Goal: Transaction & Acquisition: Purchase product/service

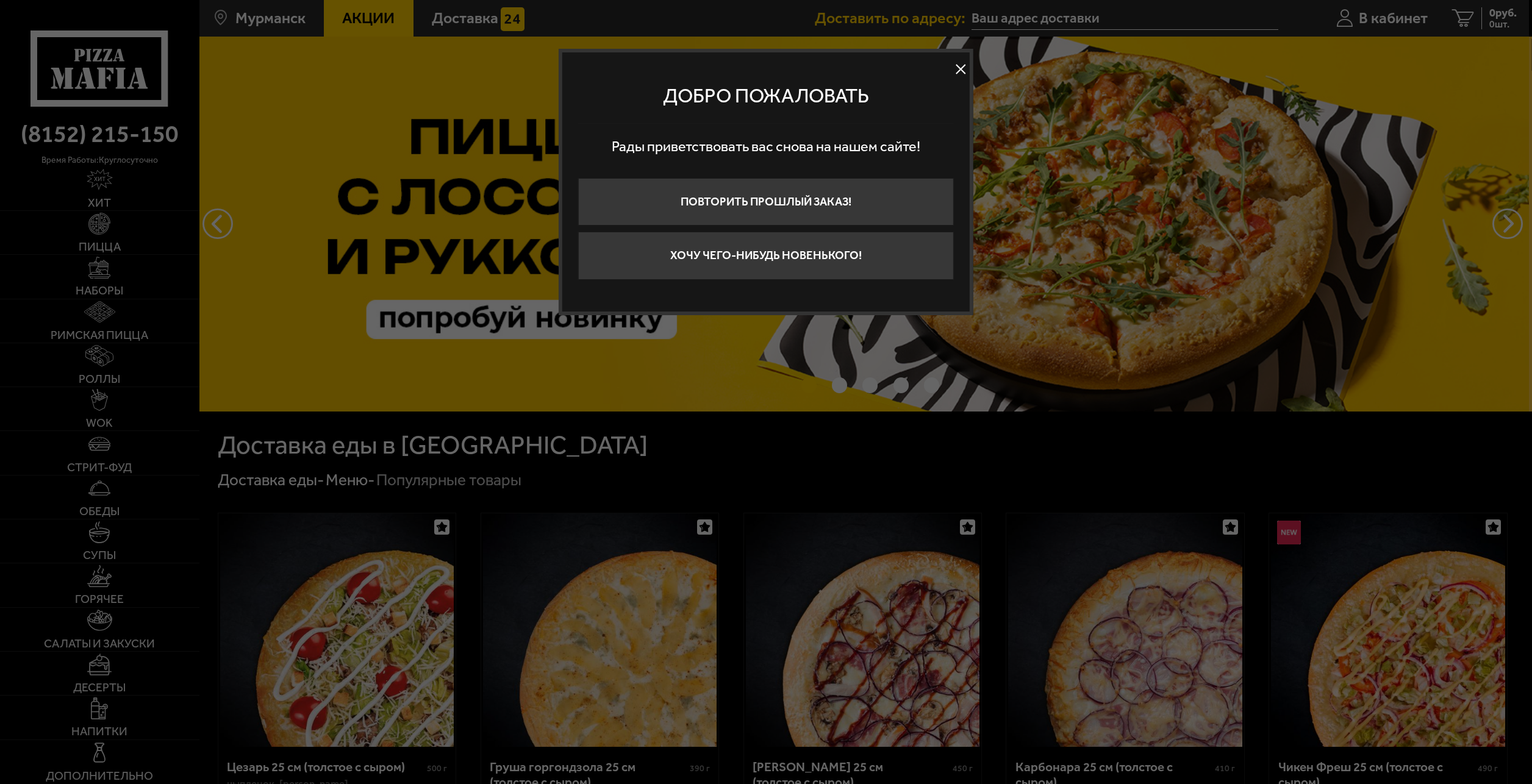
click at [965, 70] on button at bounding box center [961, 70] width 18 height 18
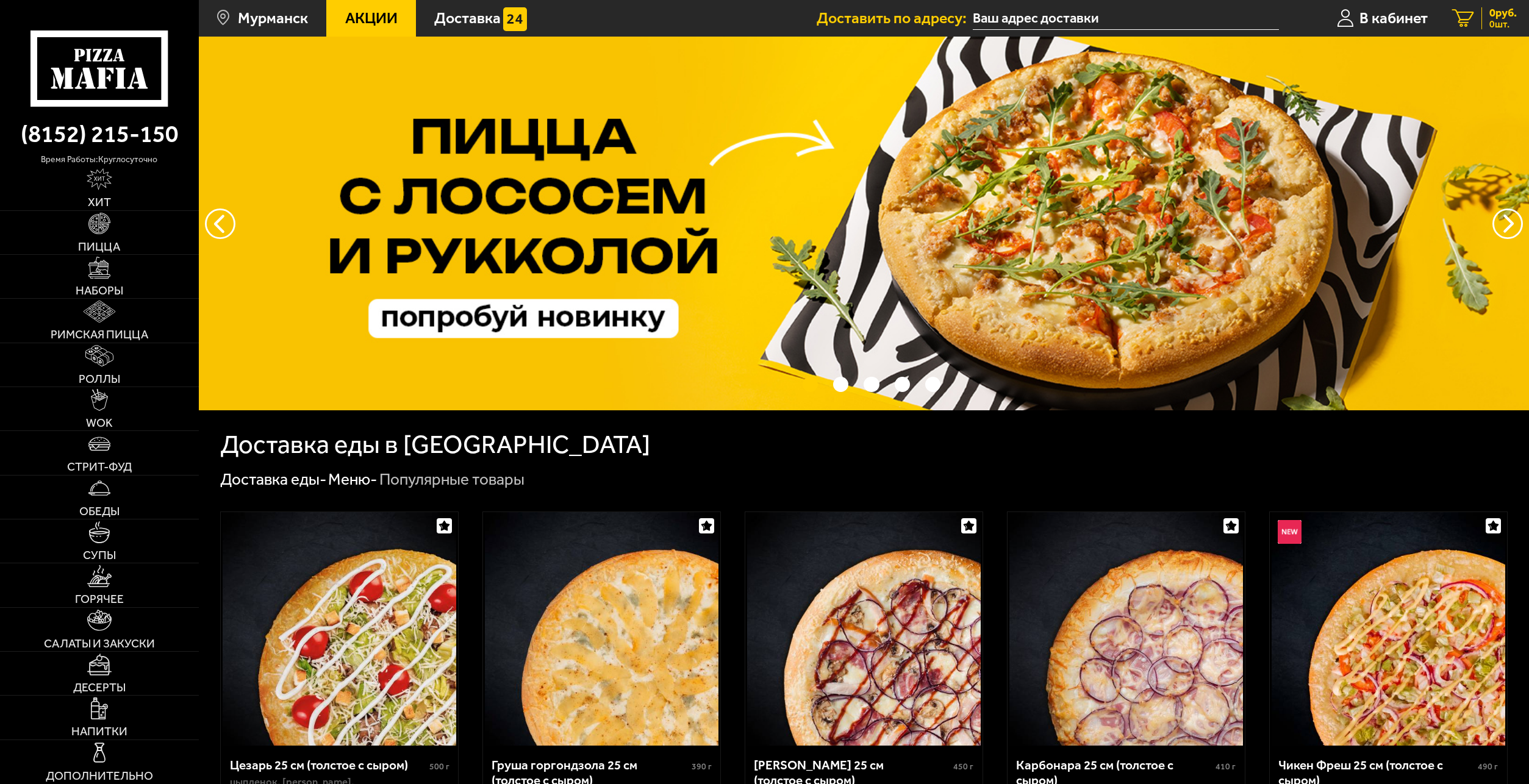
click at [1497, 30] on span "0 шт." at bounding box center [1503, 25] width 28 height 10
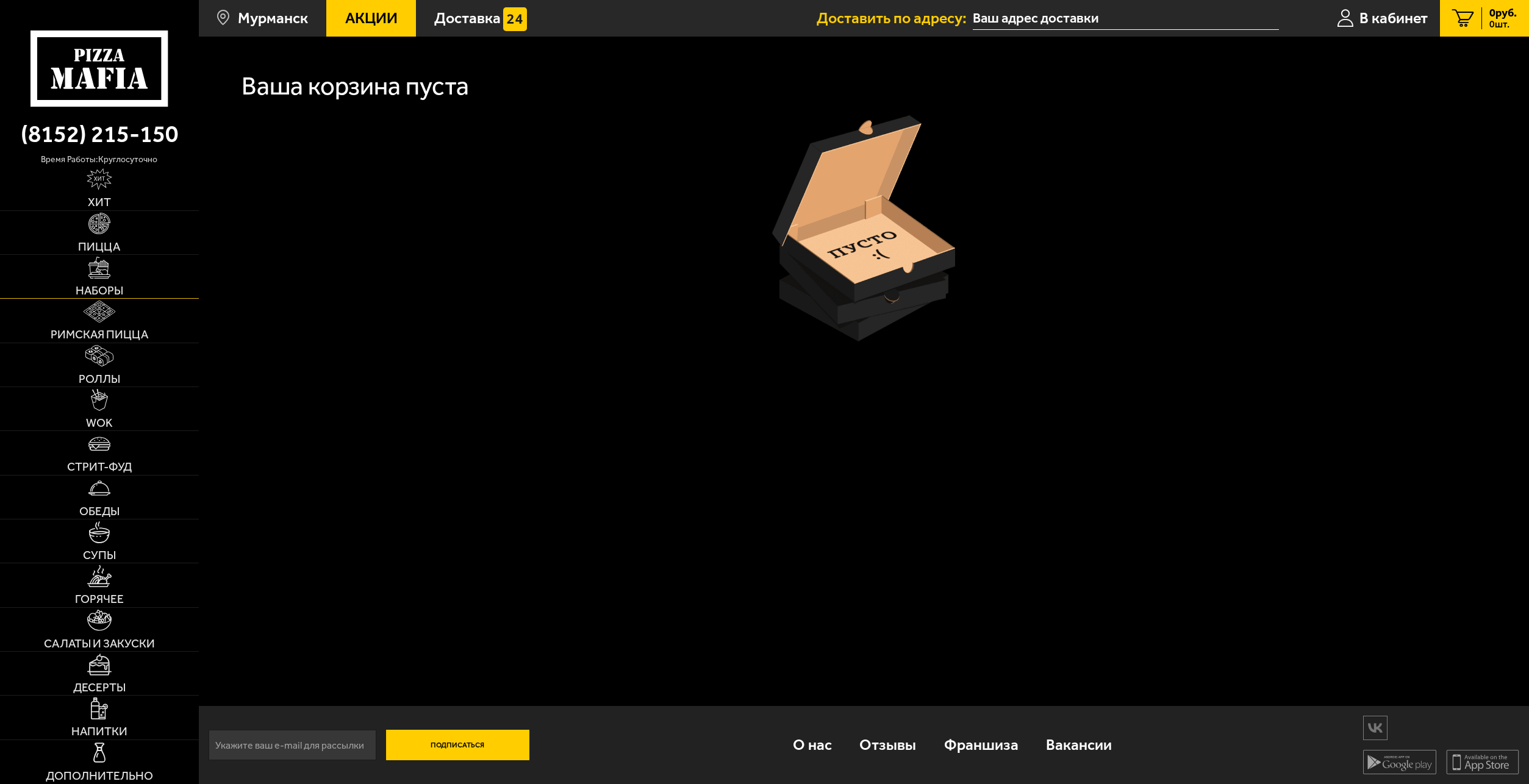
click at [90, 285] on span "Наборы" at bounding box center [99, 290] width 47 height 12
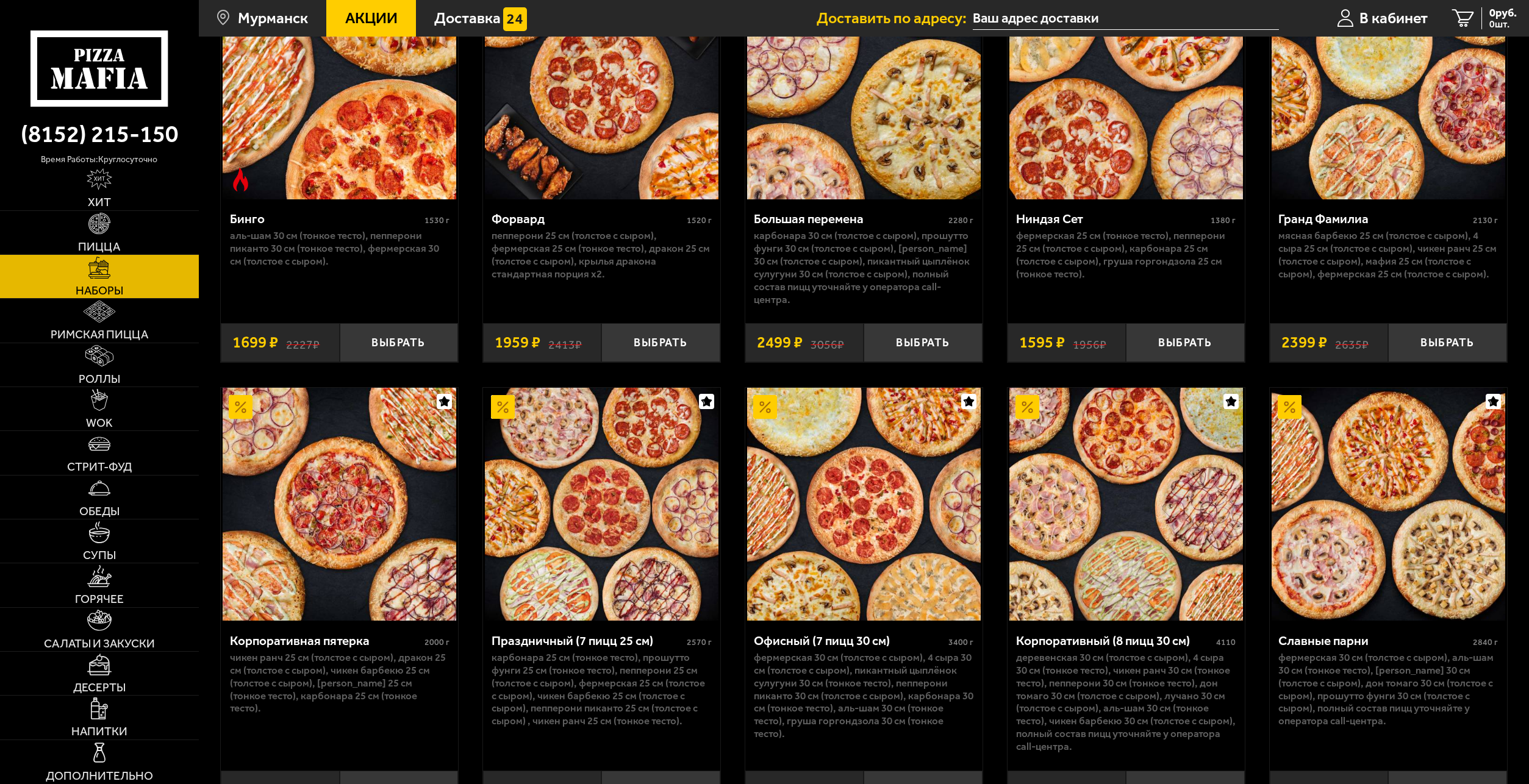
scroll to position [2340, 0]
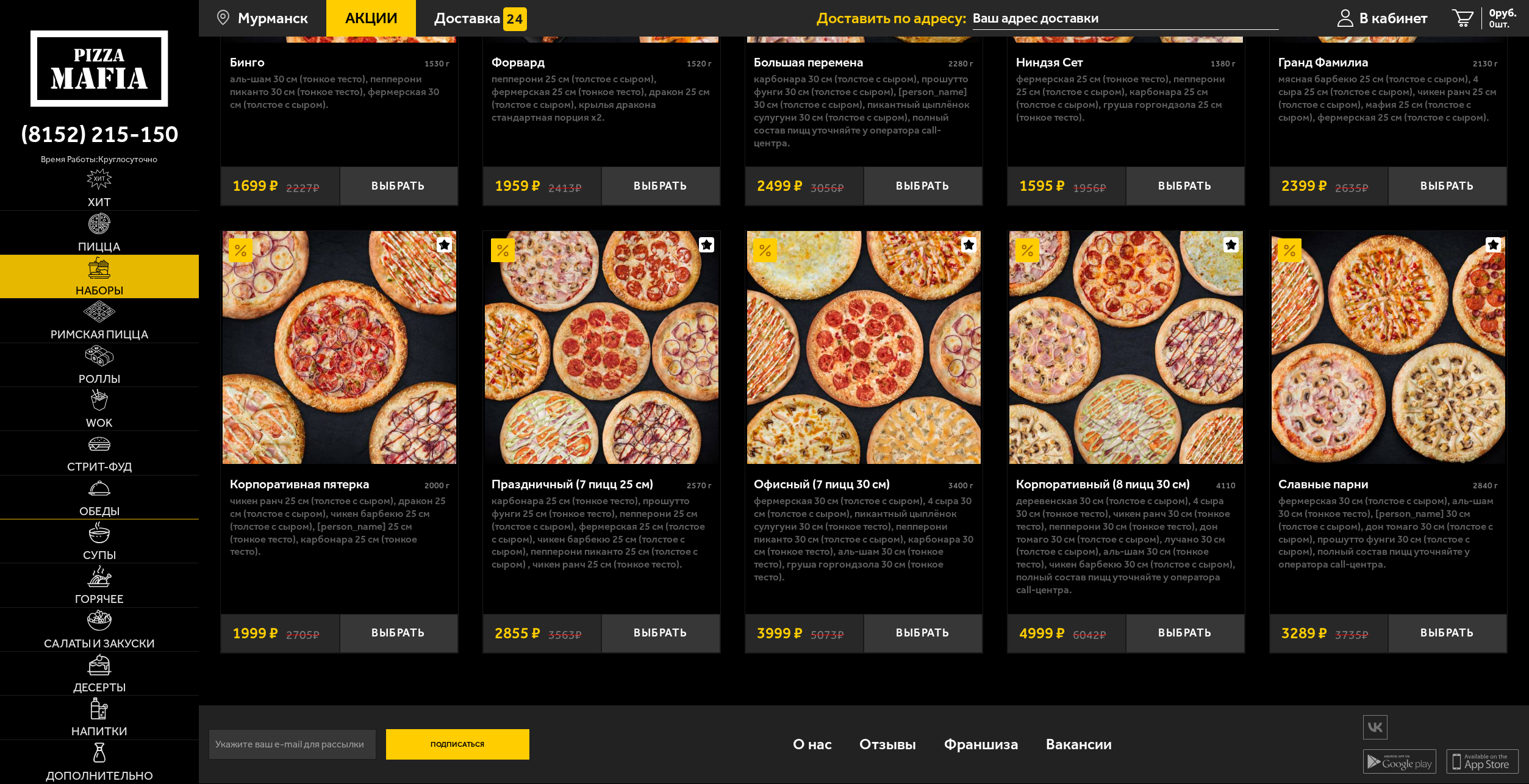
click at [117, 506] on span "Обеды" at bounding box center [99, 511] width 40 height 12
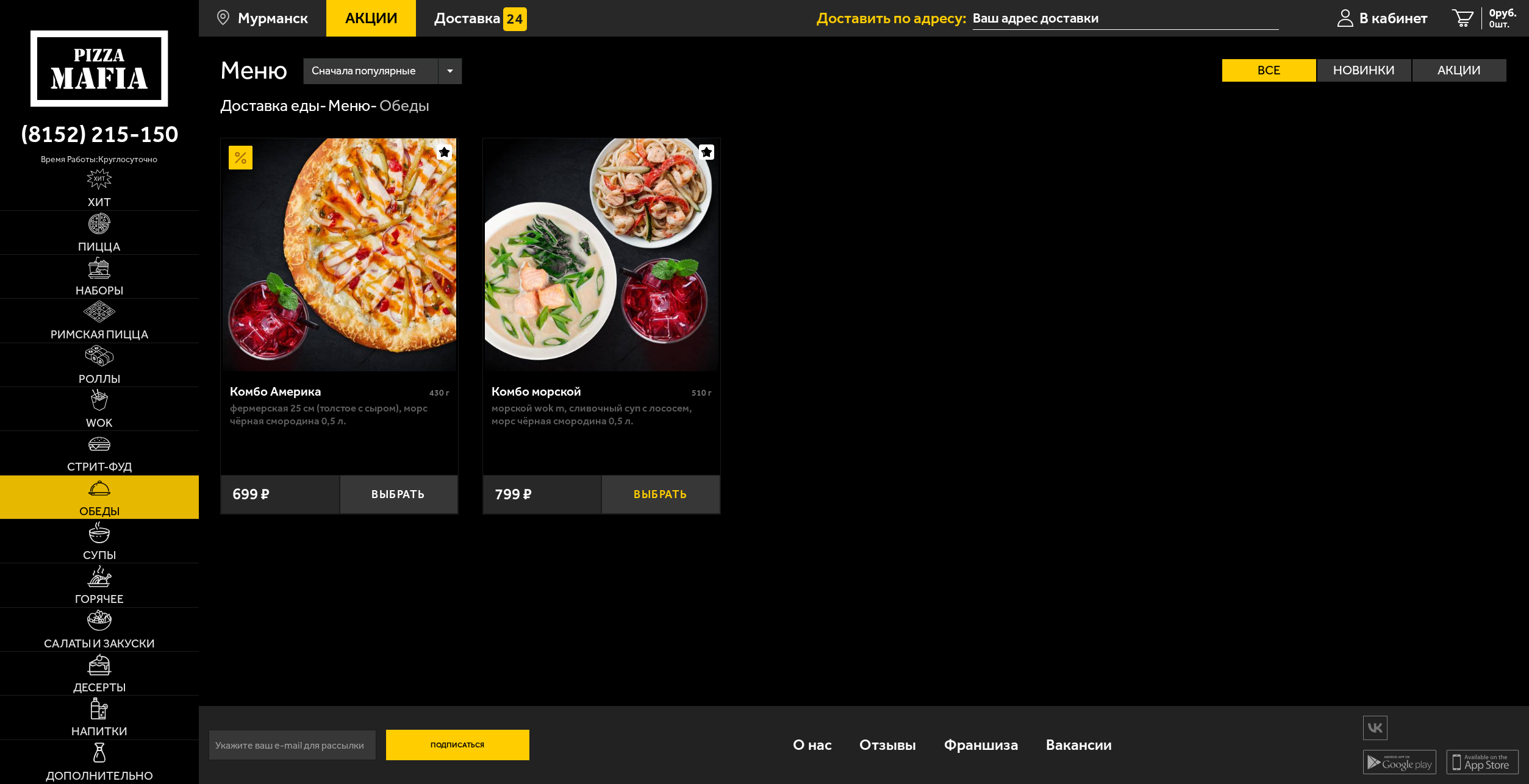
click at [659, 498] on button "Выбрать" at bounding box center [660, 494] width 118 height 39
click at [110, 288] on span "Наборы" at bounding box center [99, 290] width 47 height 12
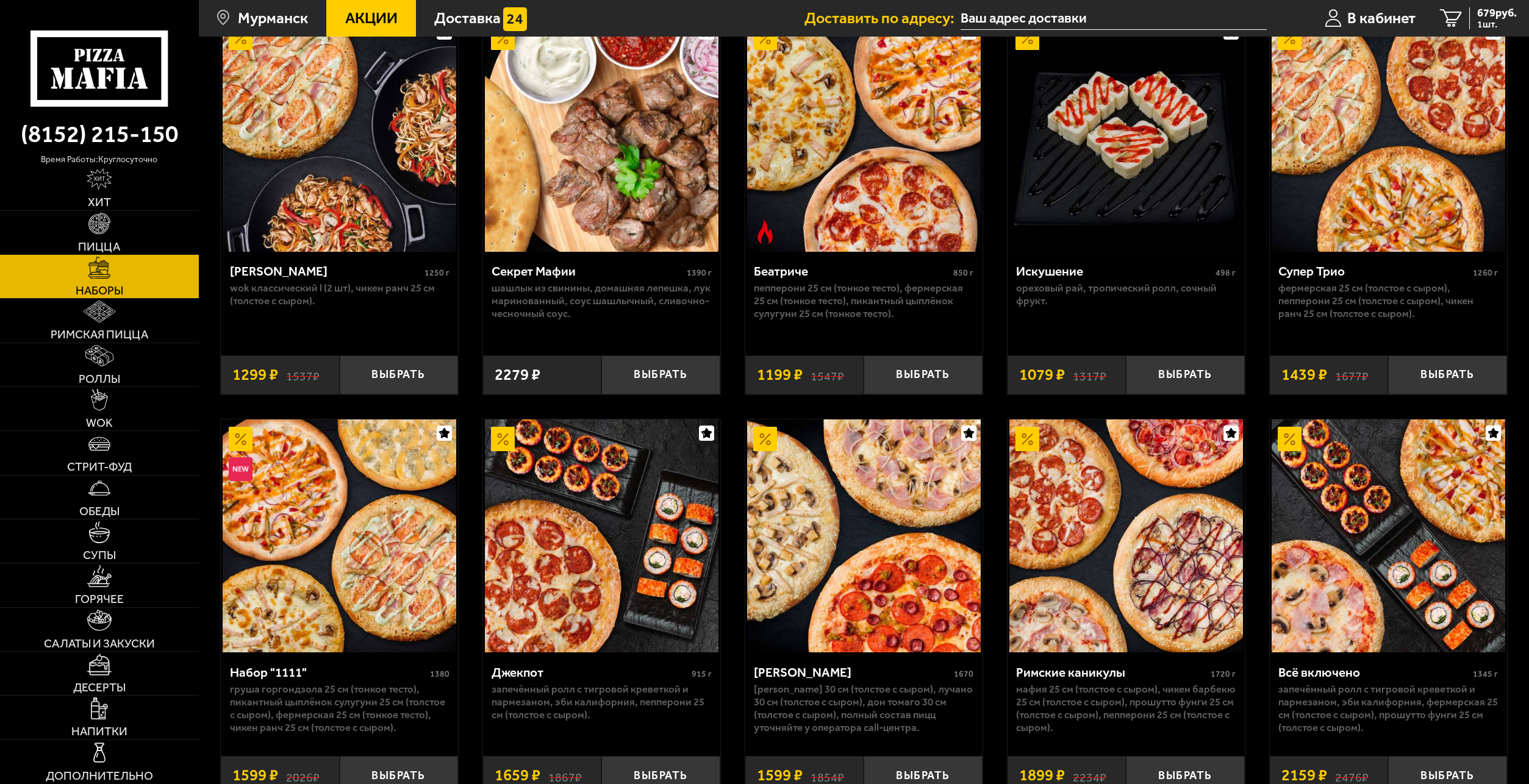
scroll to position [976, 0]
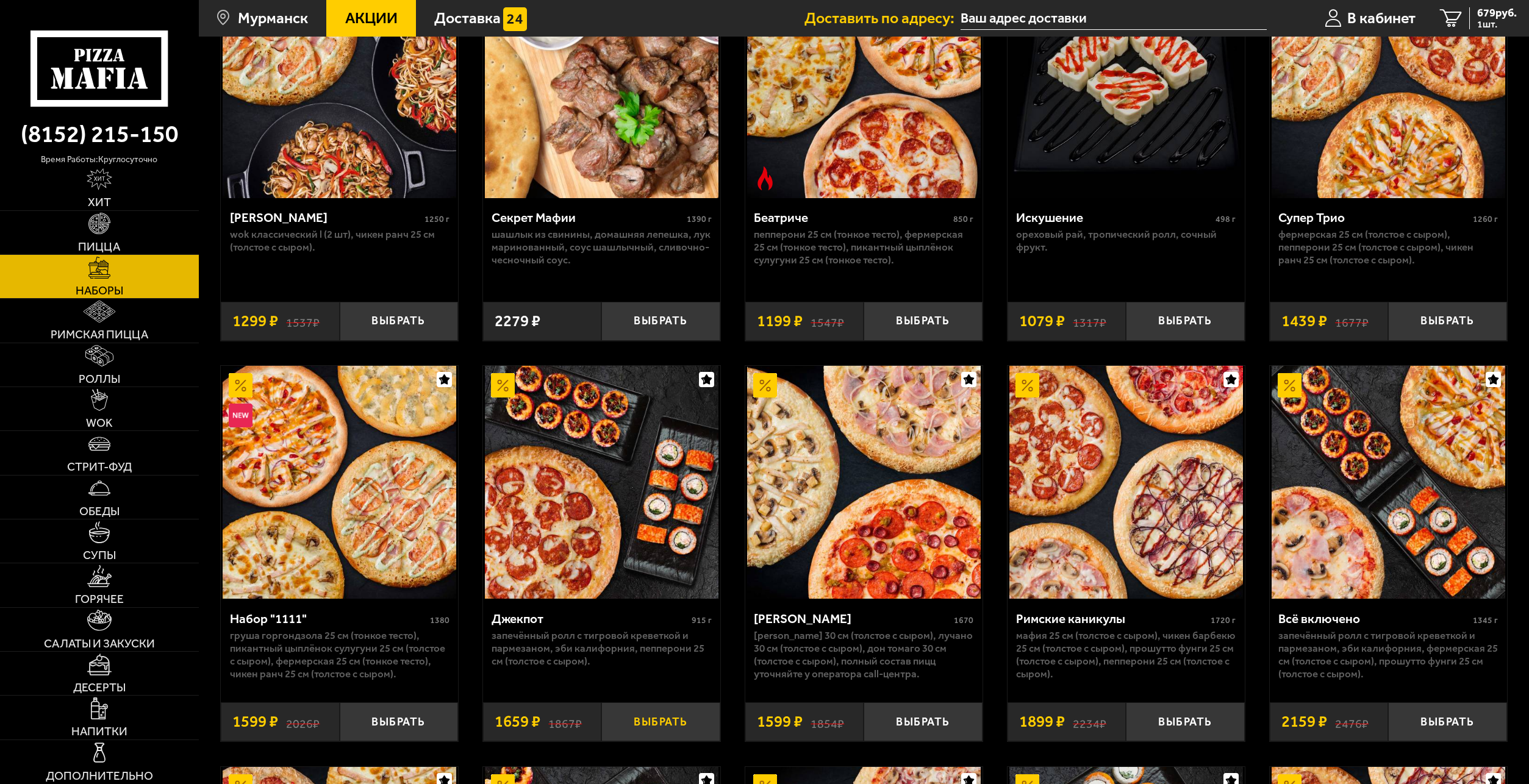
click at [673, 730] on button "Выбрать" at bounding box center [660, 722] width 118 height 39
click at [92, 586] on img at bounding box center [100, 576] width 25 height 22
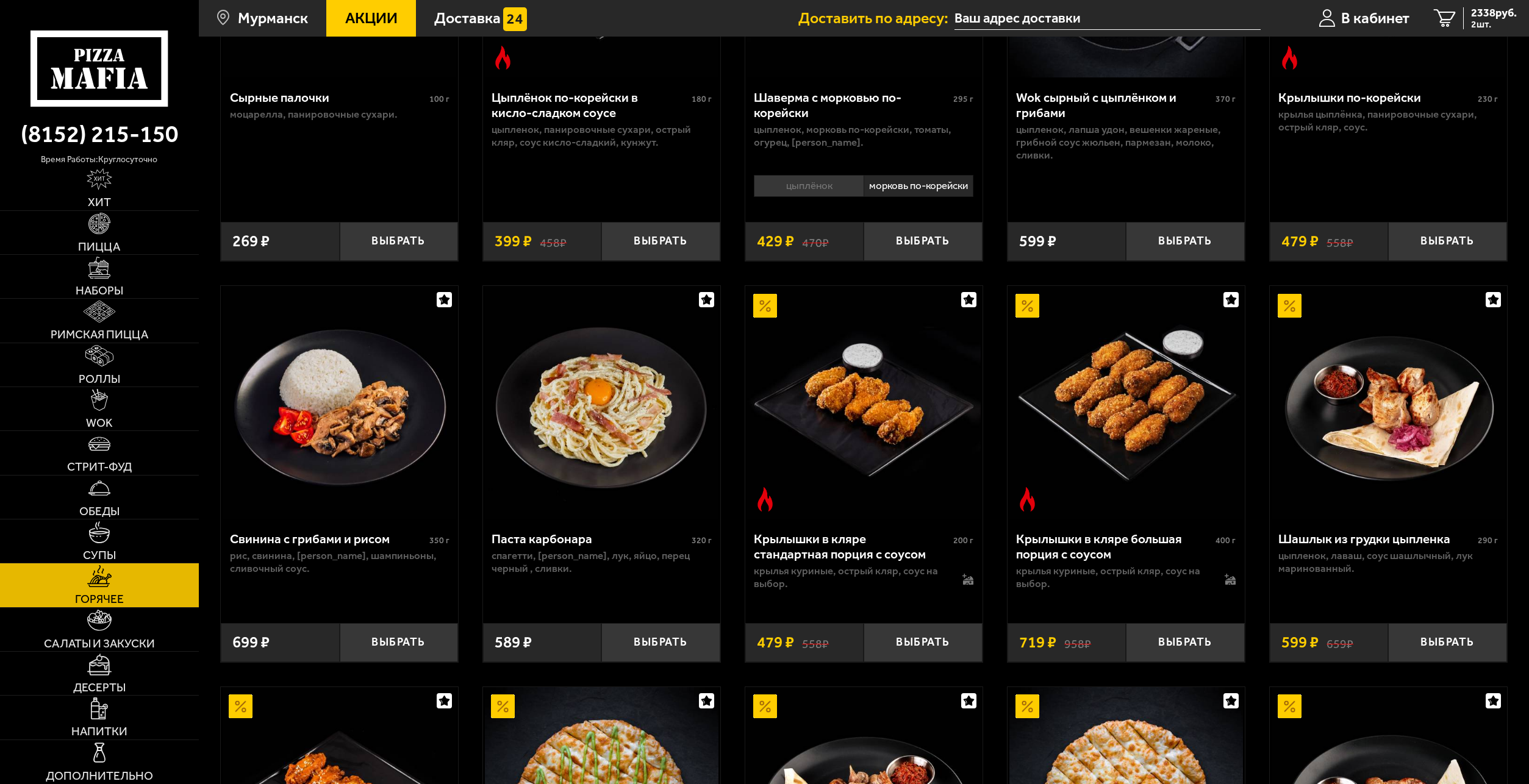
scroll to position [305, 0]
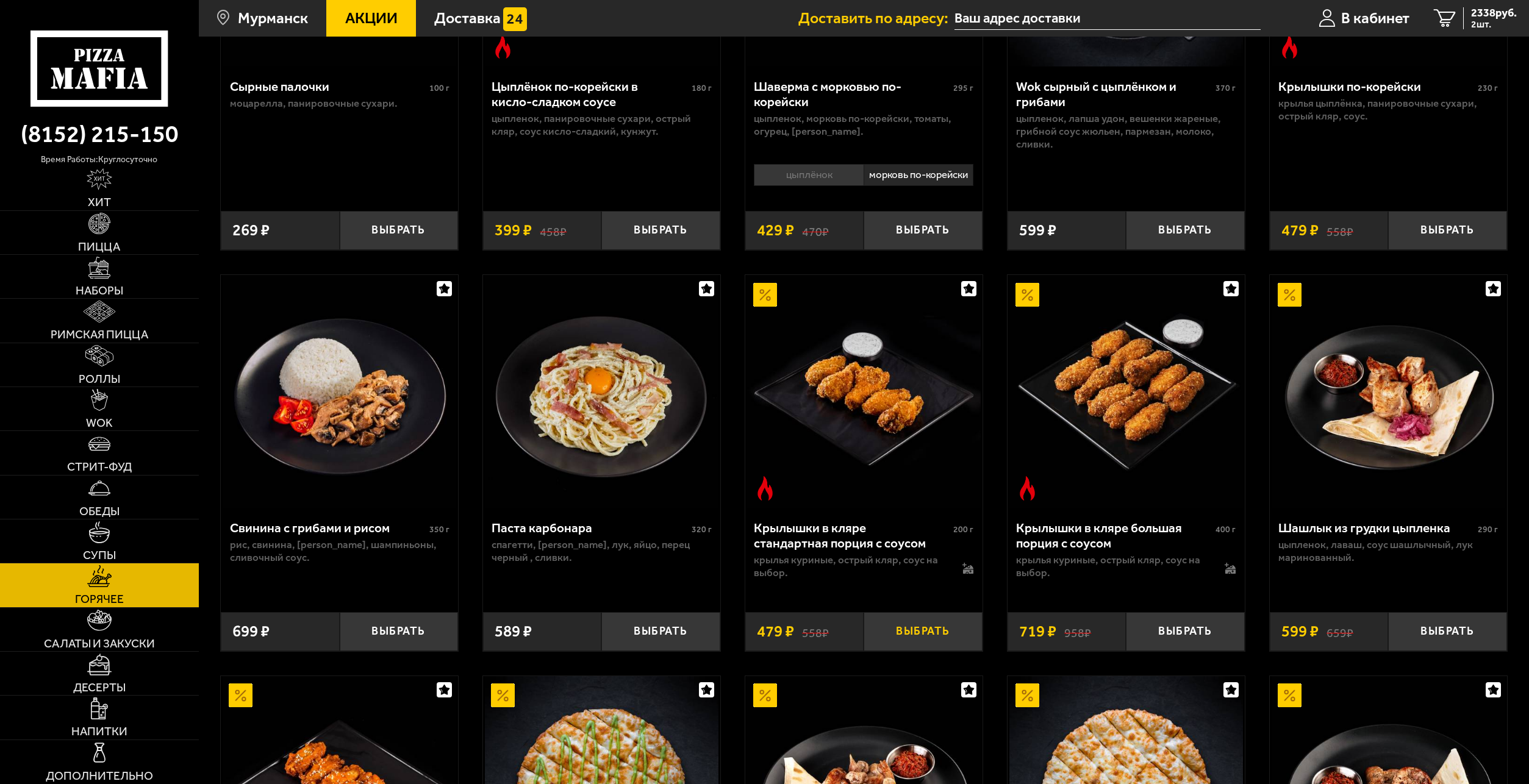
click at [935, 644] on button "Выбрать" at bounding box center [923, 631] width 118 height 39
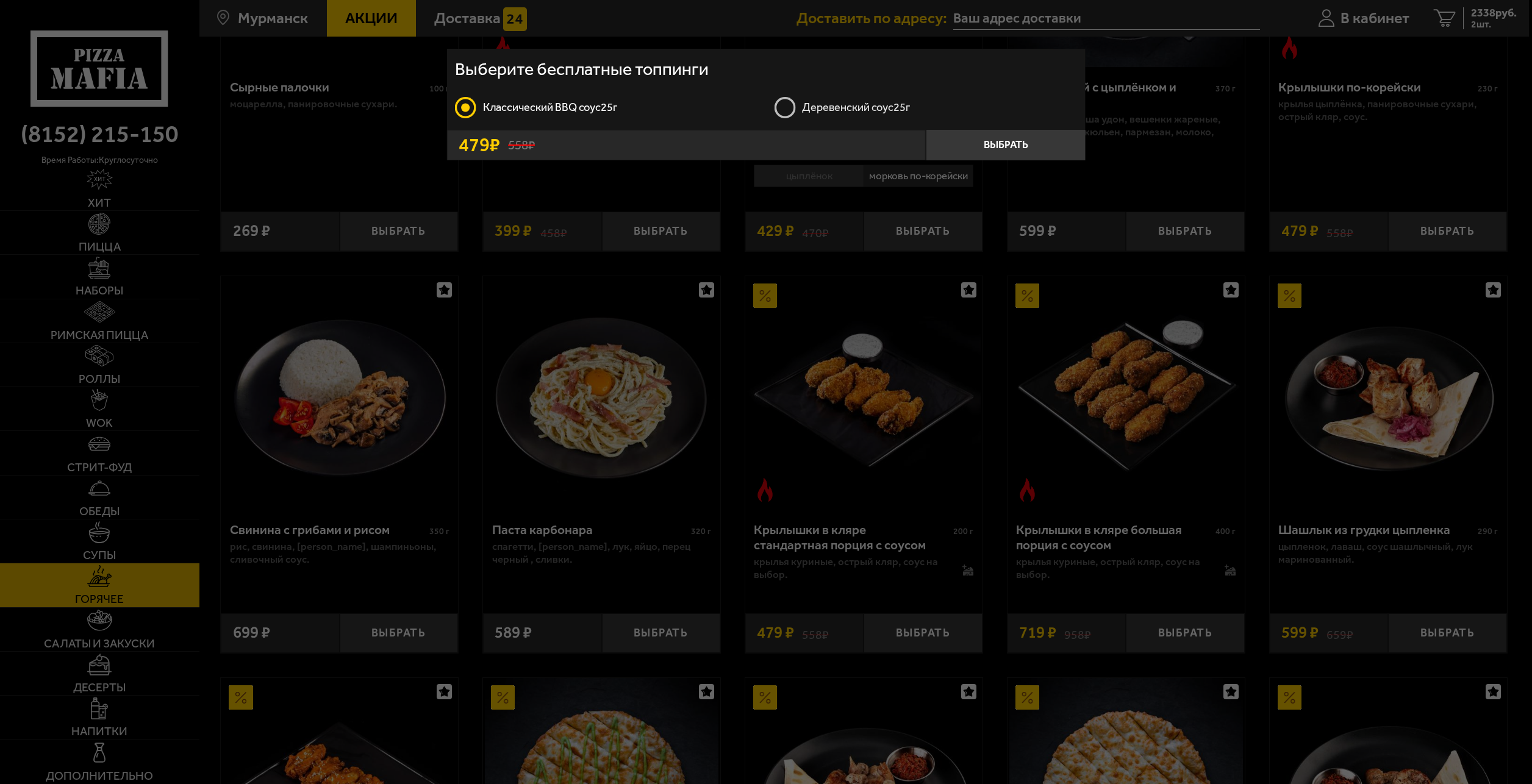
click at [782, 107] on label "Деревенский соус 25г" at bounding box center [925, 107] width 303 height 24
click at [0, 0] on input "Деревенский соус 25г" at bounding box center [0, 0] width 0 height 0
click at [979, 150] on button "Выбрать" at bounding box center [1005, 145] width 160 height 31
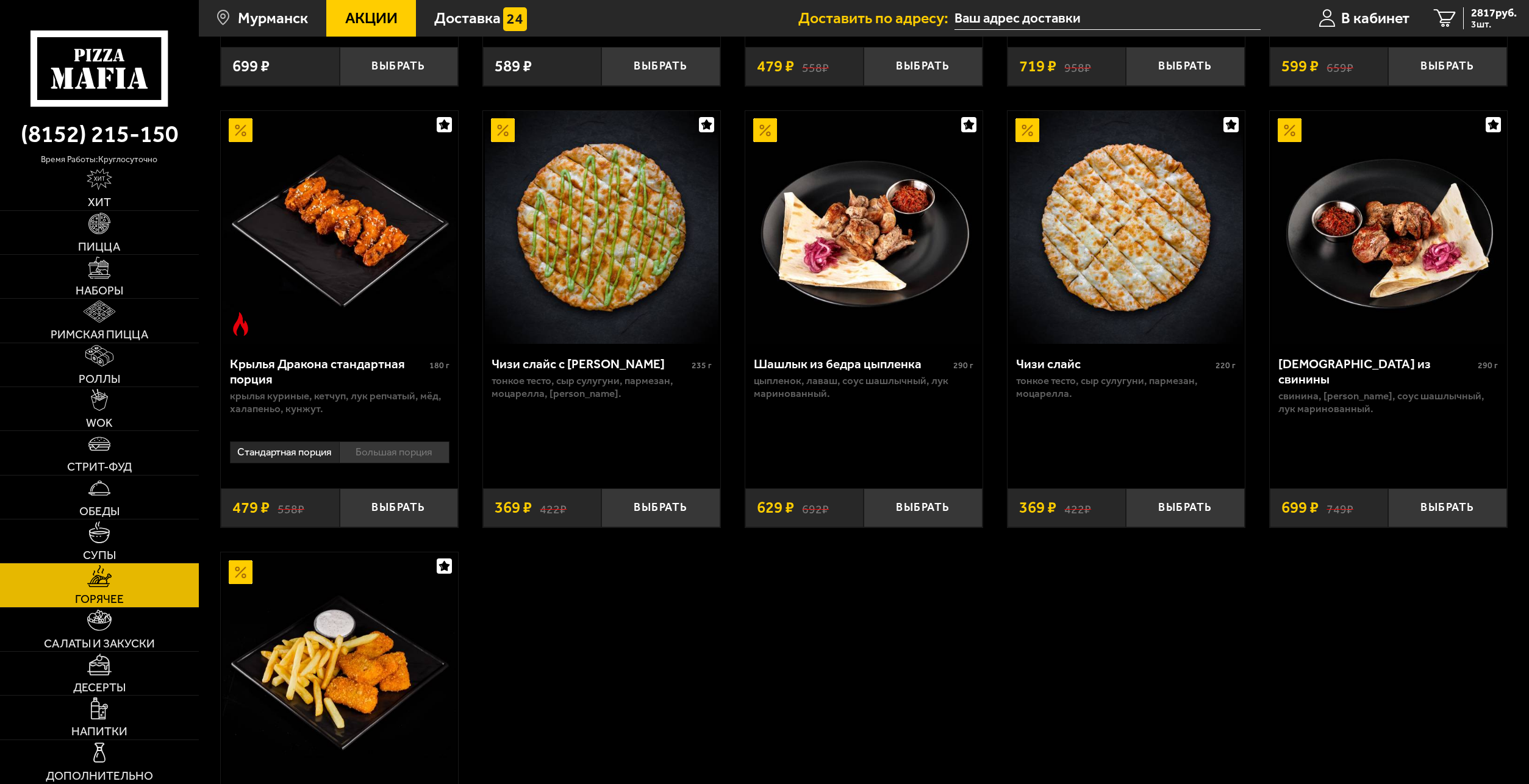
scroll to position [915, 0]
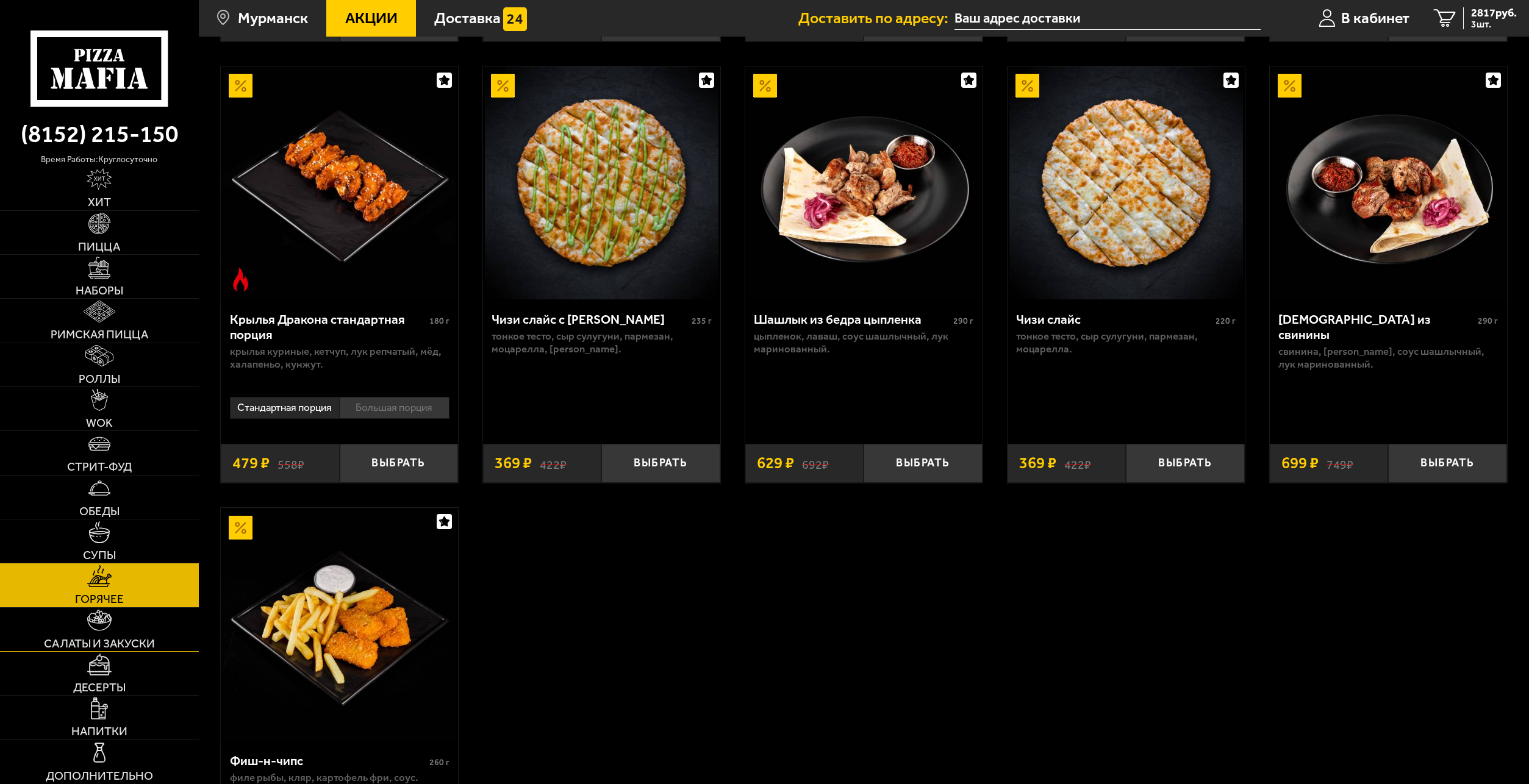
click at [122, 643] on span "Салаты и закуски" at bounding box center [99, 644] width 111 height 12
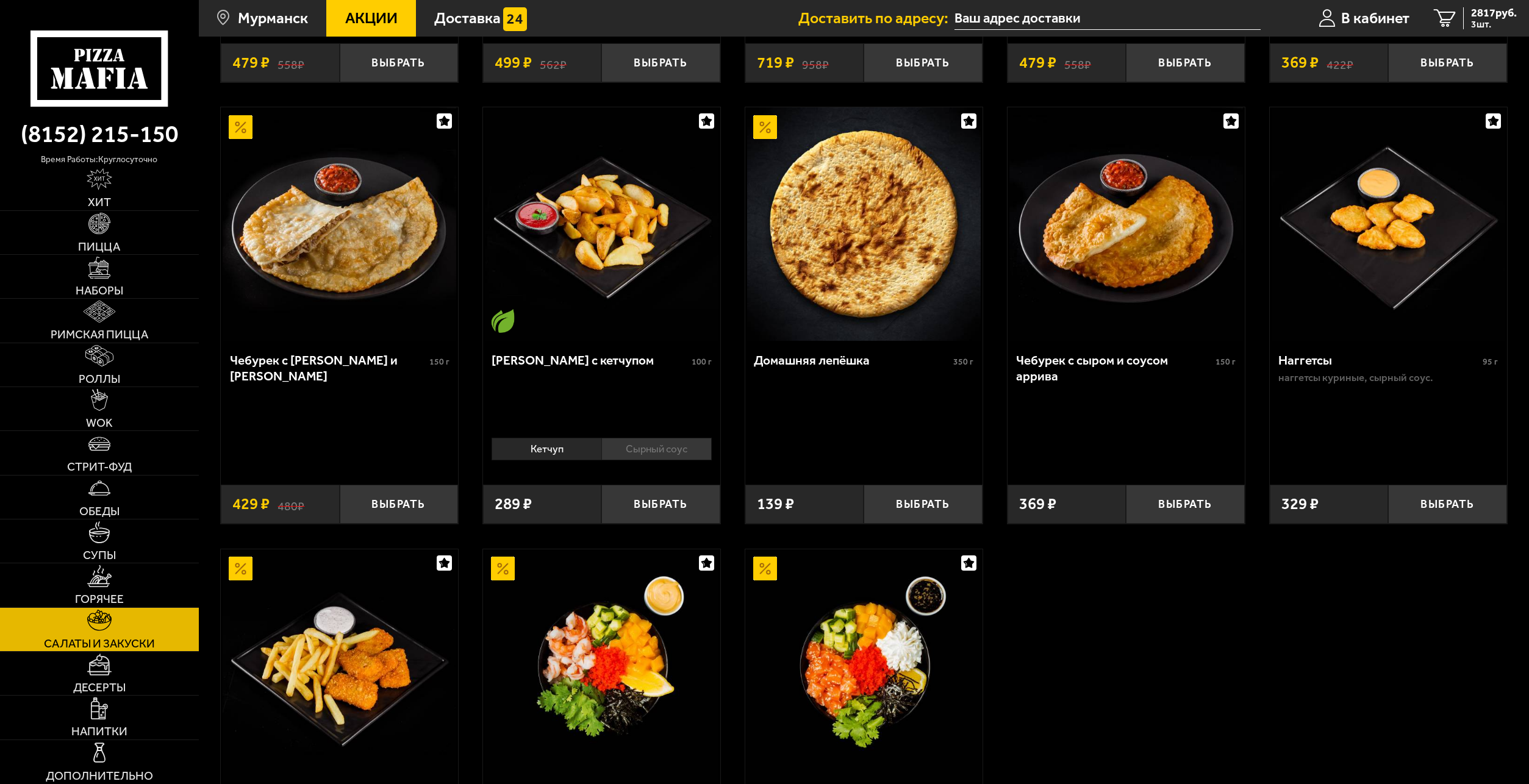
scroll to position [915, 0]
click at [663, 458] on li "Сырный соус" at bounding box center [656, 448] width 110 height 22
click at [671, 503] on button "Выбрать" at bounding box center [660, 503] width 118 height 39
click at [1477, 28] on span "4 шт." at bounding box center [1494, 25] width 46 height 10
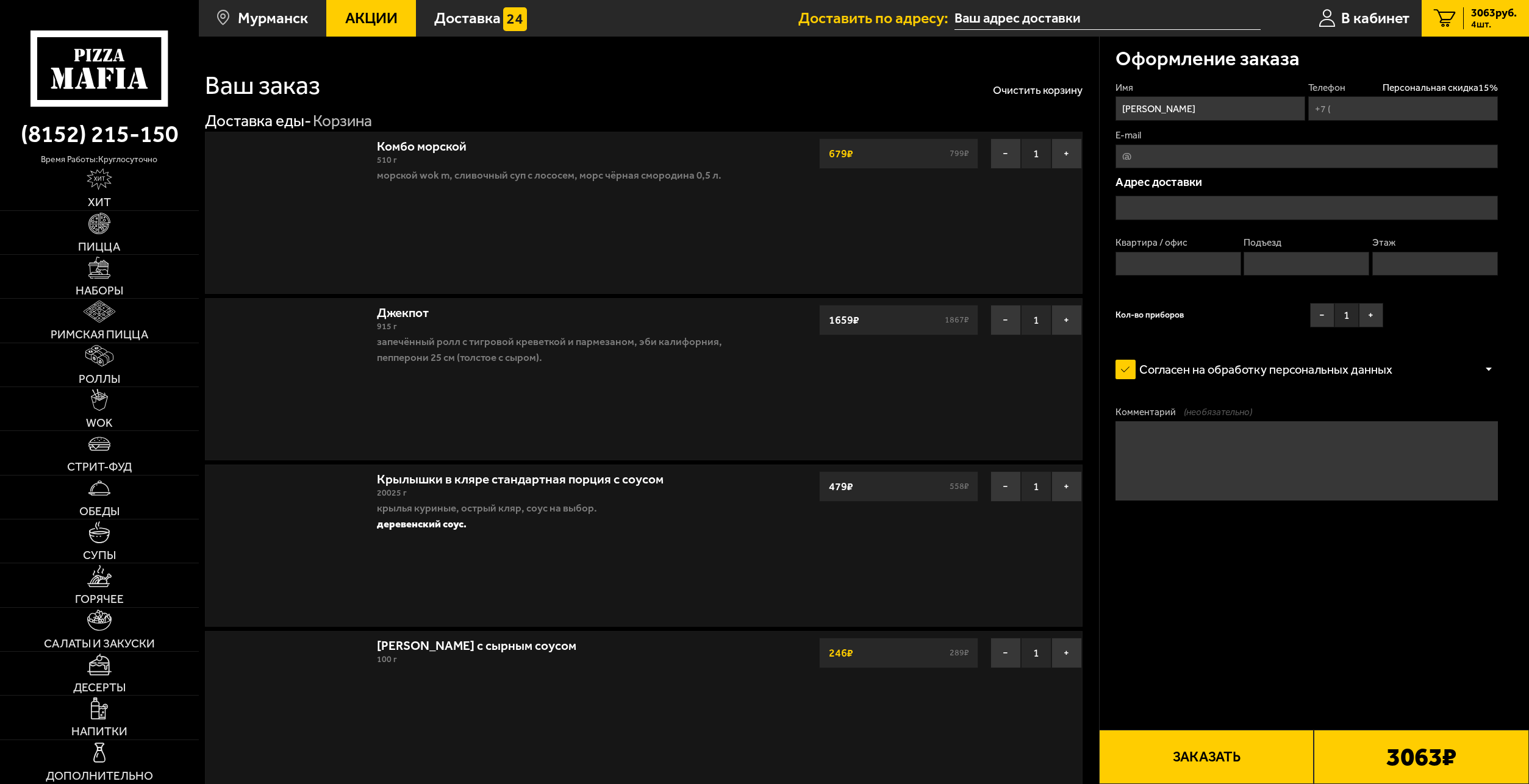
type input "[PHONE_NUMBER]"
type input "[STREET_ADDRESS][PERSON_NAME]"
type input "16"
type input "1"
type input "3"
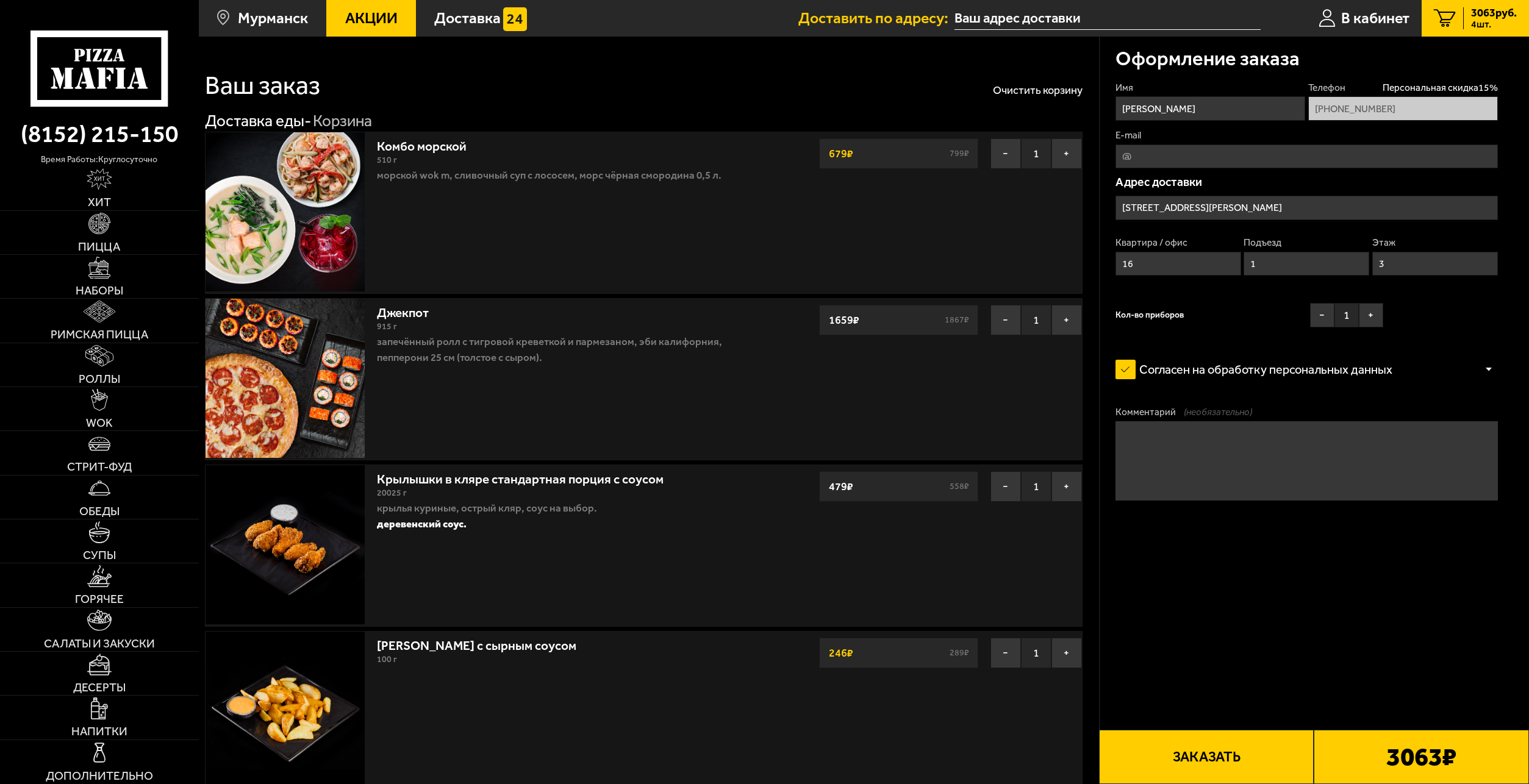
click at [1371, 767] on div "3063 ₽" at bounding box center [1422, 757] width 216 height 54
click at [1227, 766] on button "Заказать" at bounding box center [1207, 757] width 216 height 54
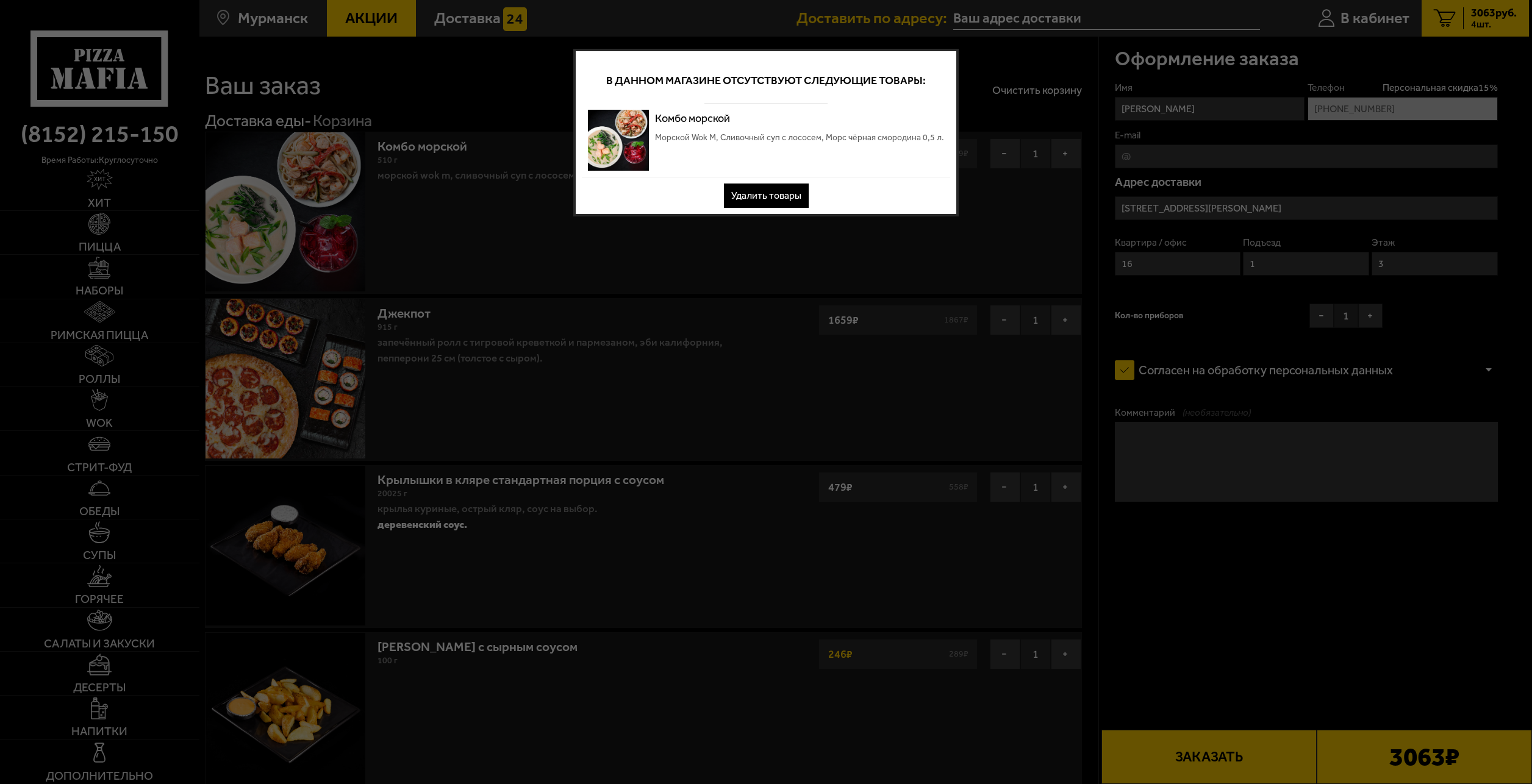
click at [780, 200] on button "Удалить товары" at bounding box center [766, 196] width 85 height 25
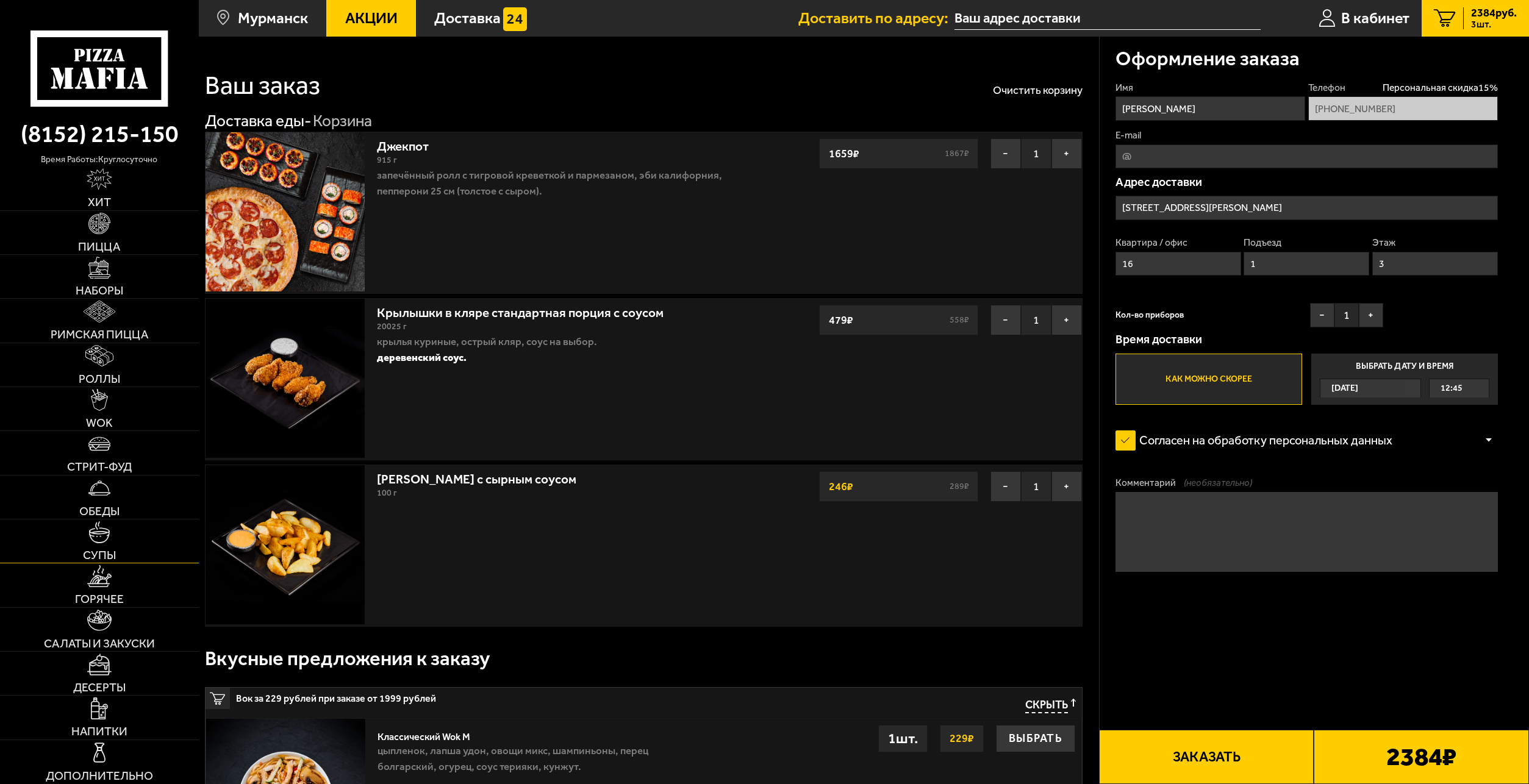
click at [104, 531] on img at bounding box center [100, 533] width 22 height 22
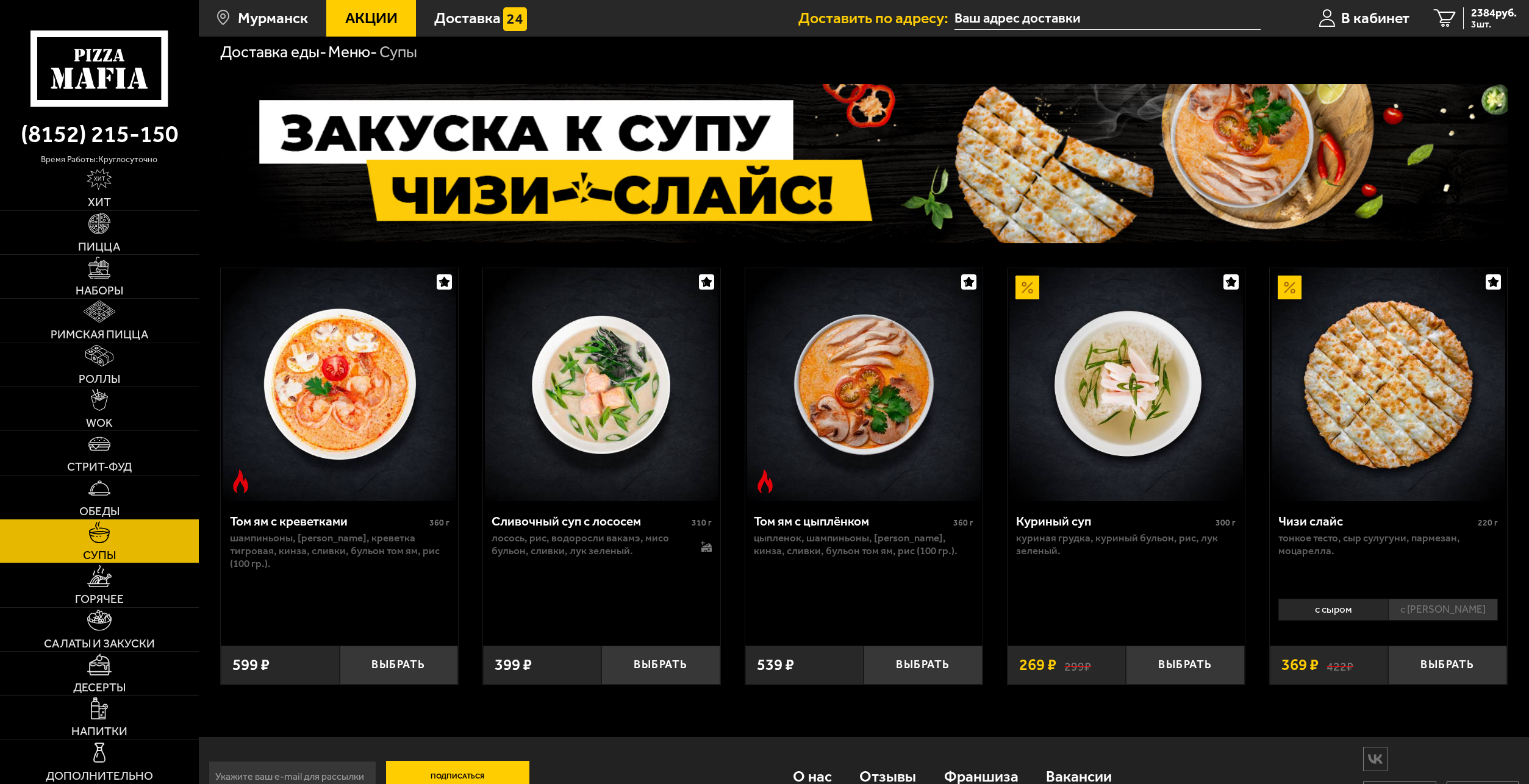
scroll to position [61, 0]
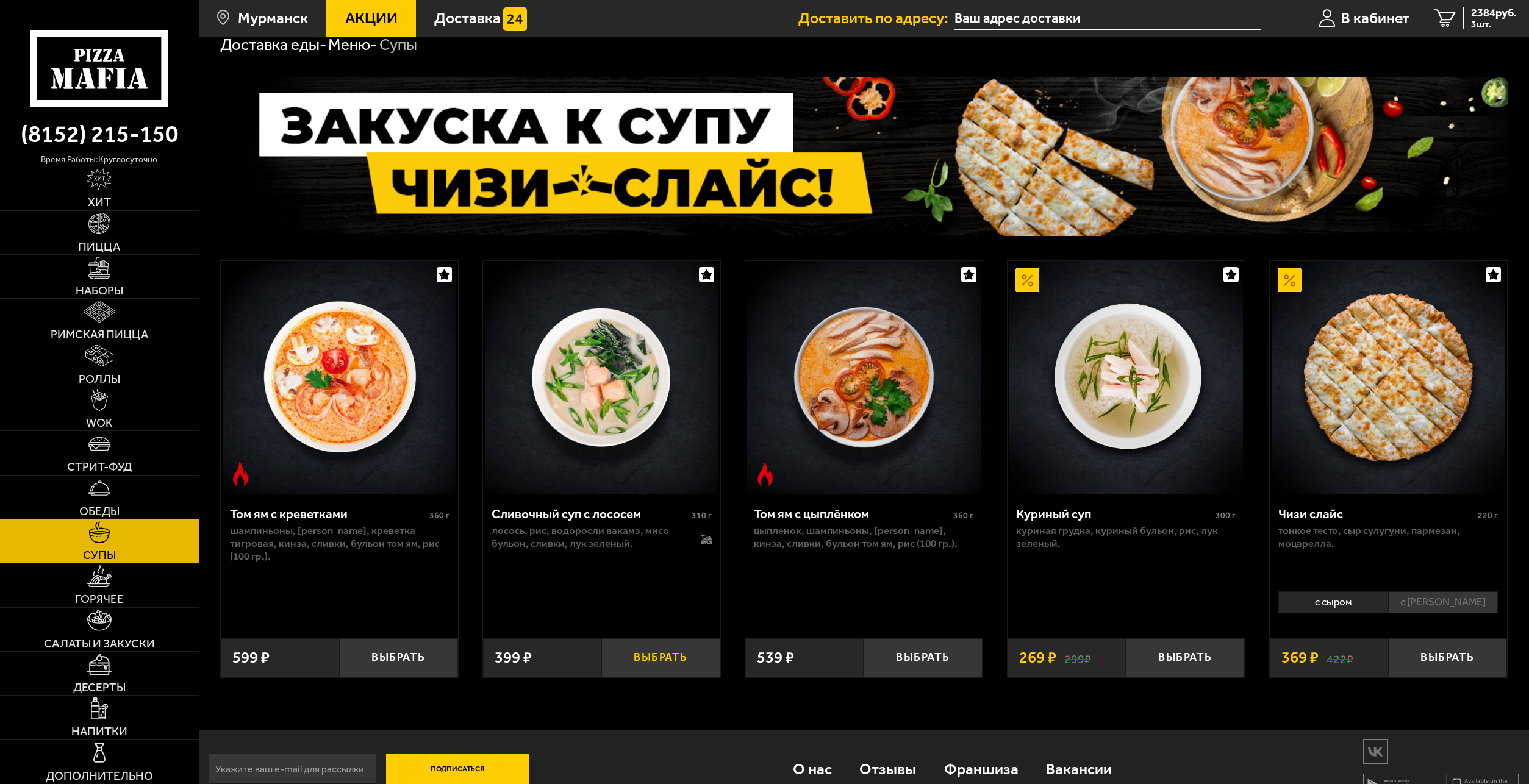
click at [671, 660] on button "Выбрать" at bounding box center [660, 658] width 118 height 39
click at [119, 403] on link "WOK" at bounding box center [99, 409] width 199 height 43
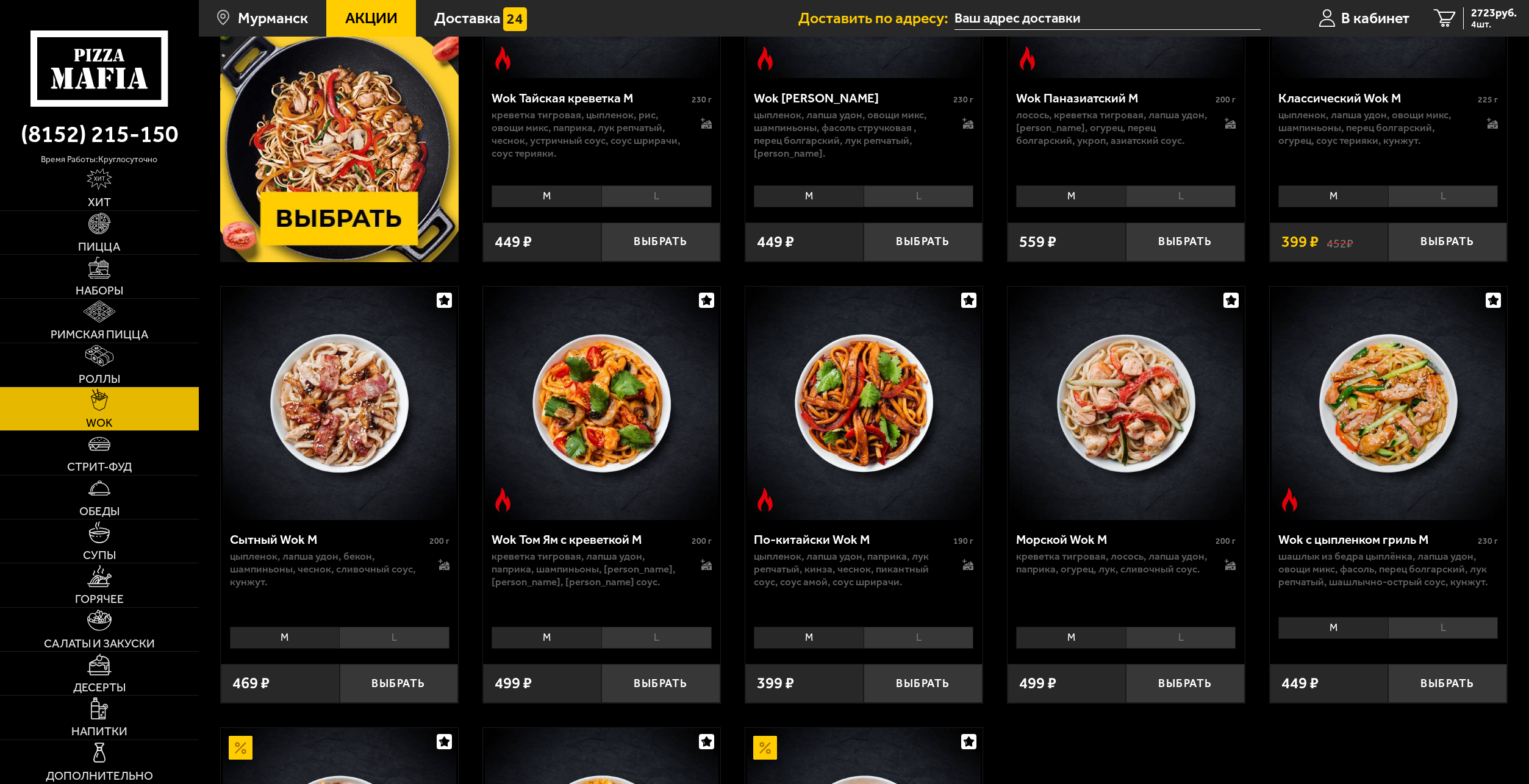
scroll to position [488, 0]
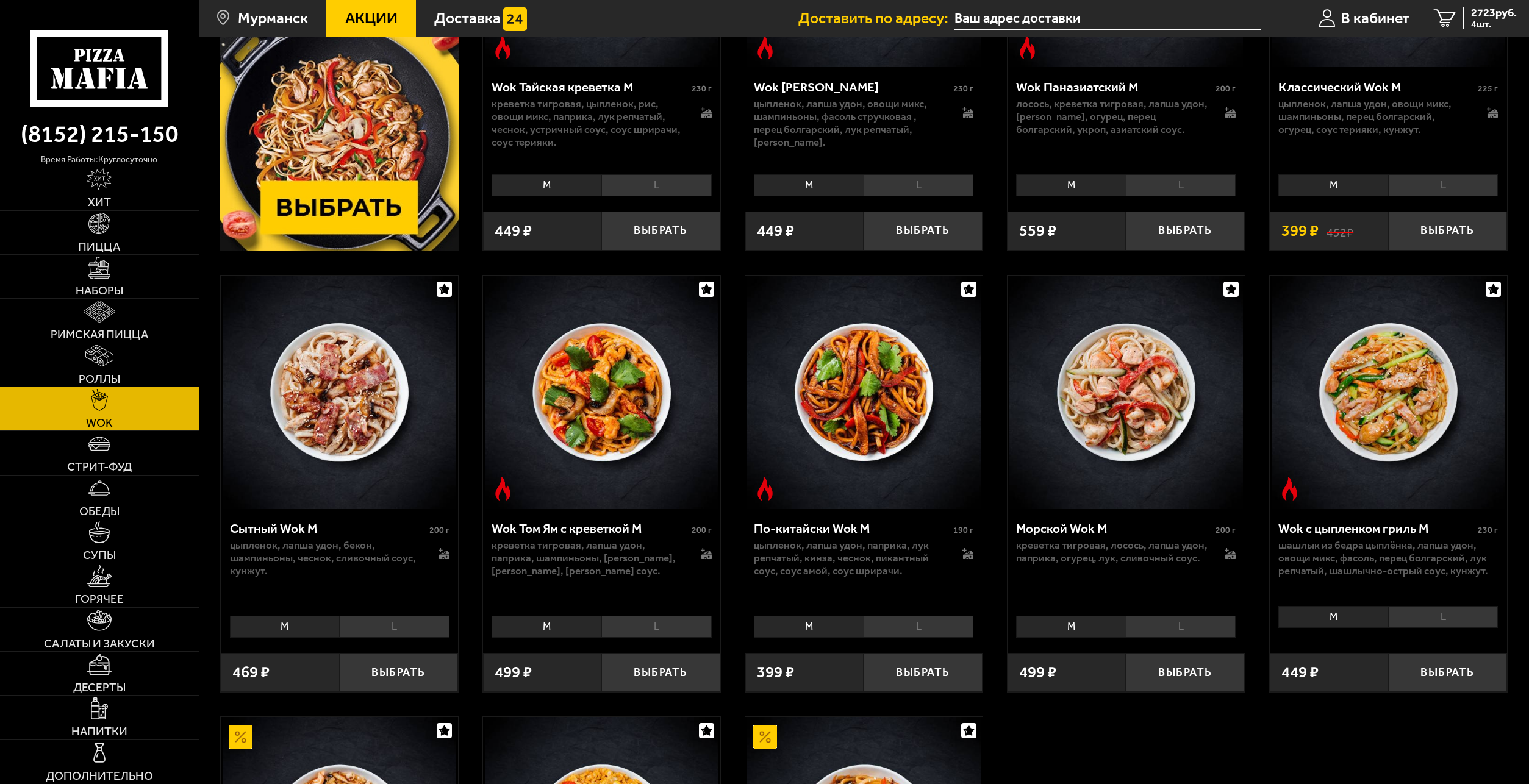
click at [1078, 628] on li "M" at bounding box center [1071, 627] width 110 height 22
click at [1198, 684] on button "Выбрать" at bounding box center [1185, 672] width 118 height 39
click at [1492, 20] on span "5 шт." at bounding box center [1494, 25] width 46 height 10
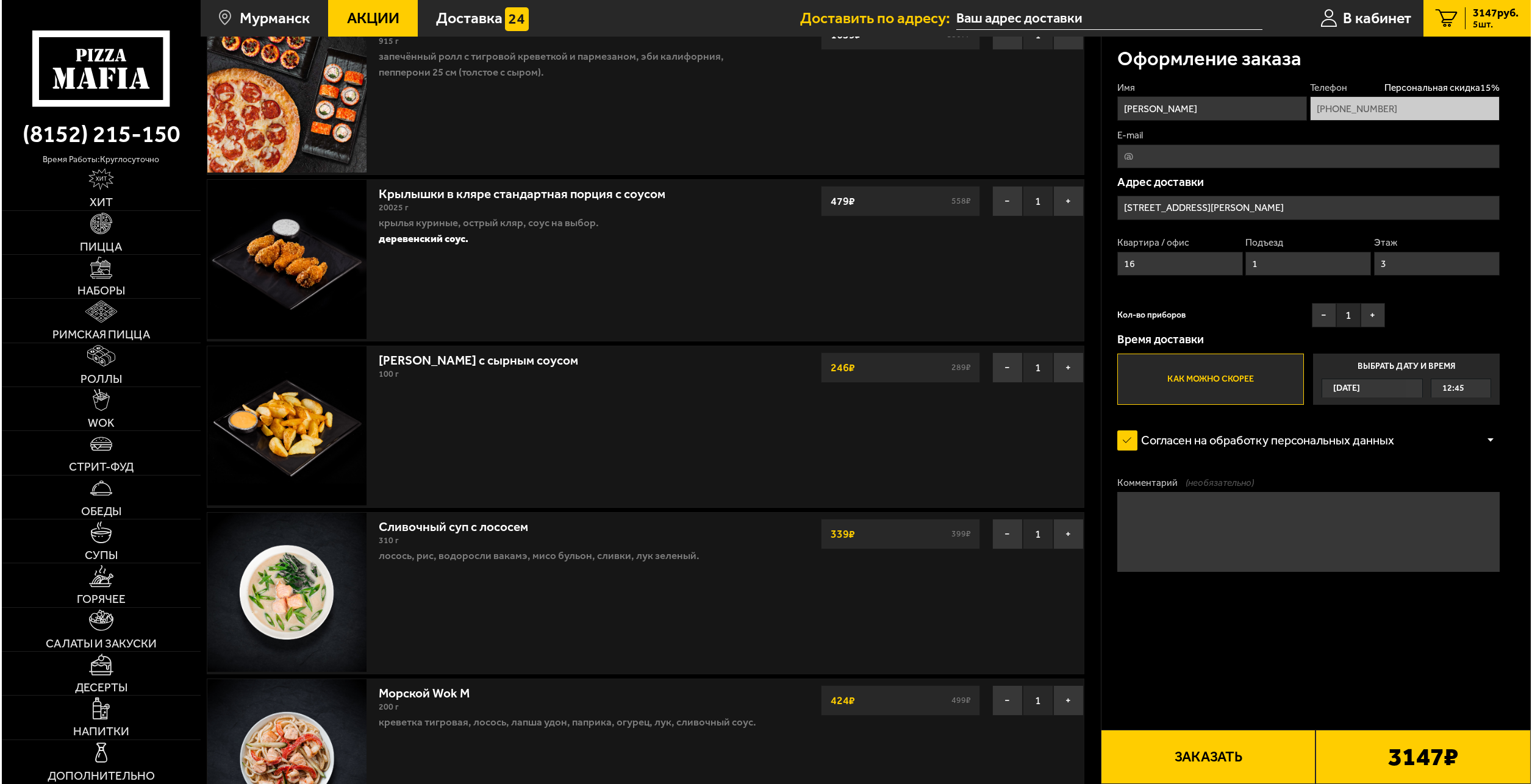
scroll to position [61, 0]
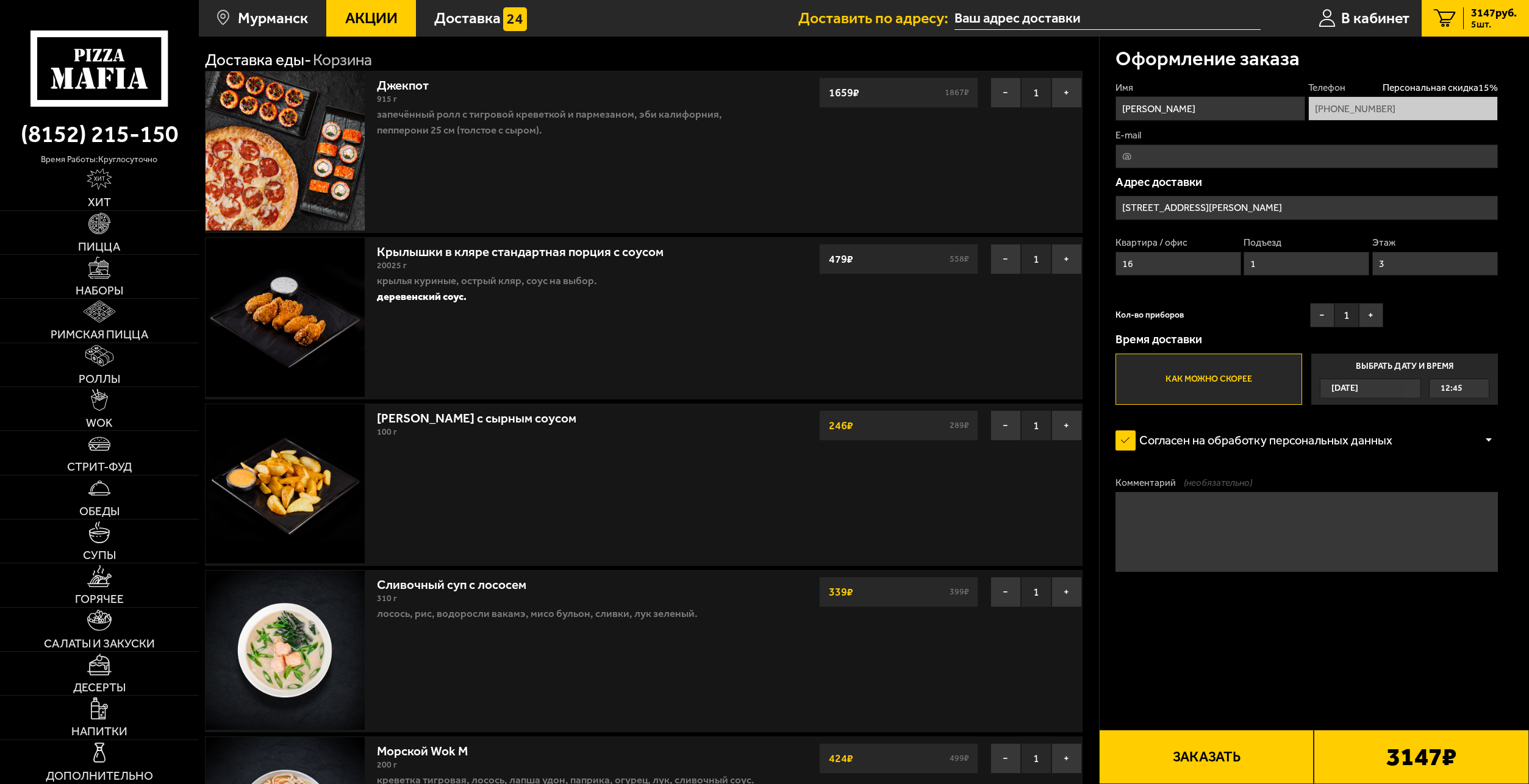
click at [1248, 756] on button "Заказать" at bounding box center [1207, 757] width 216 height 54
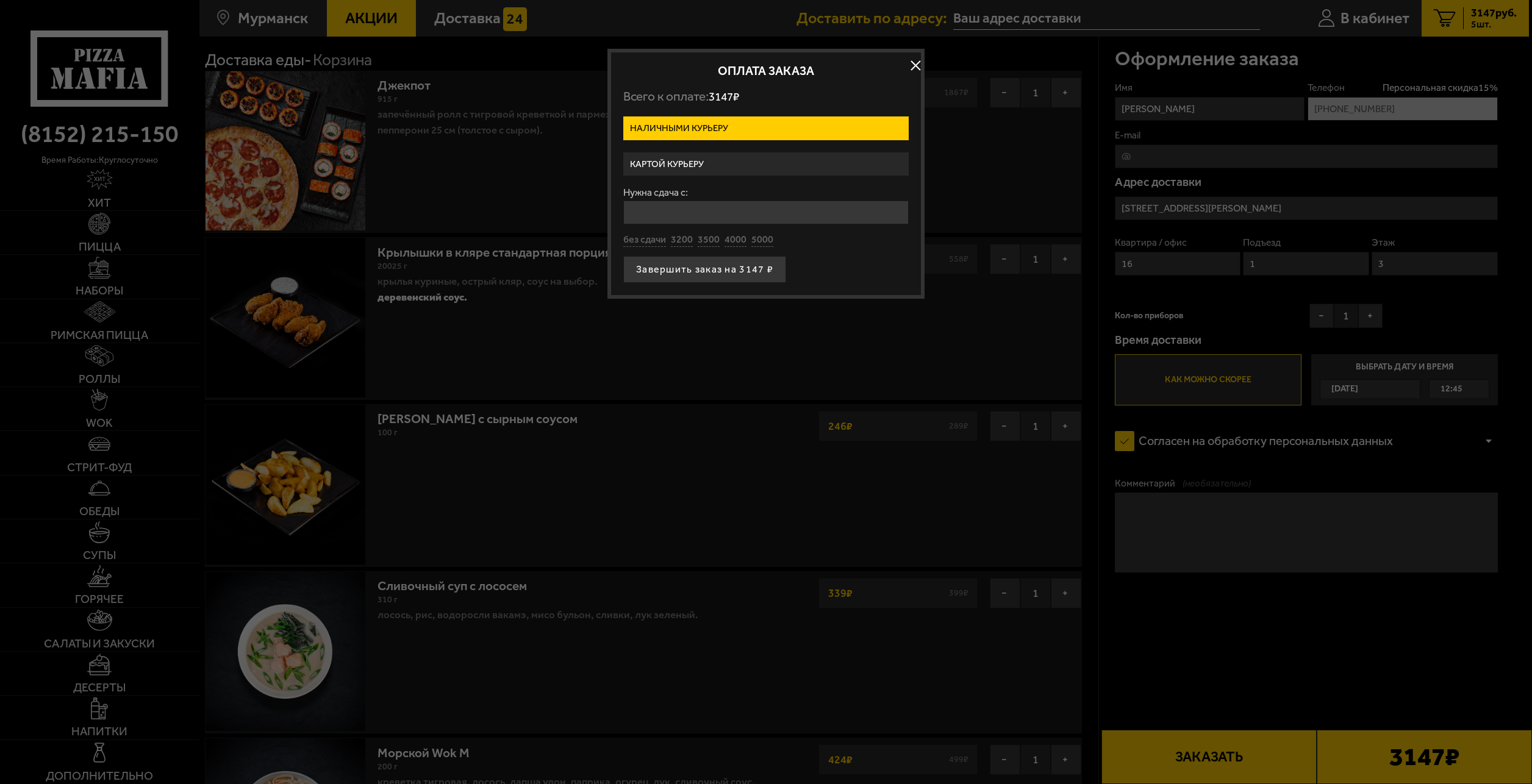
click at [832, 164] on label "Картой курьеру" at bounding box center [766, 164] width 285 height 24
click at [0, 0] on input "Картой курьеру" at bounding box center [0, 0] width 0 height 0
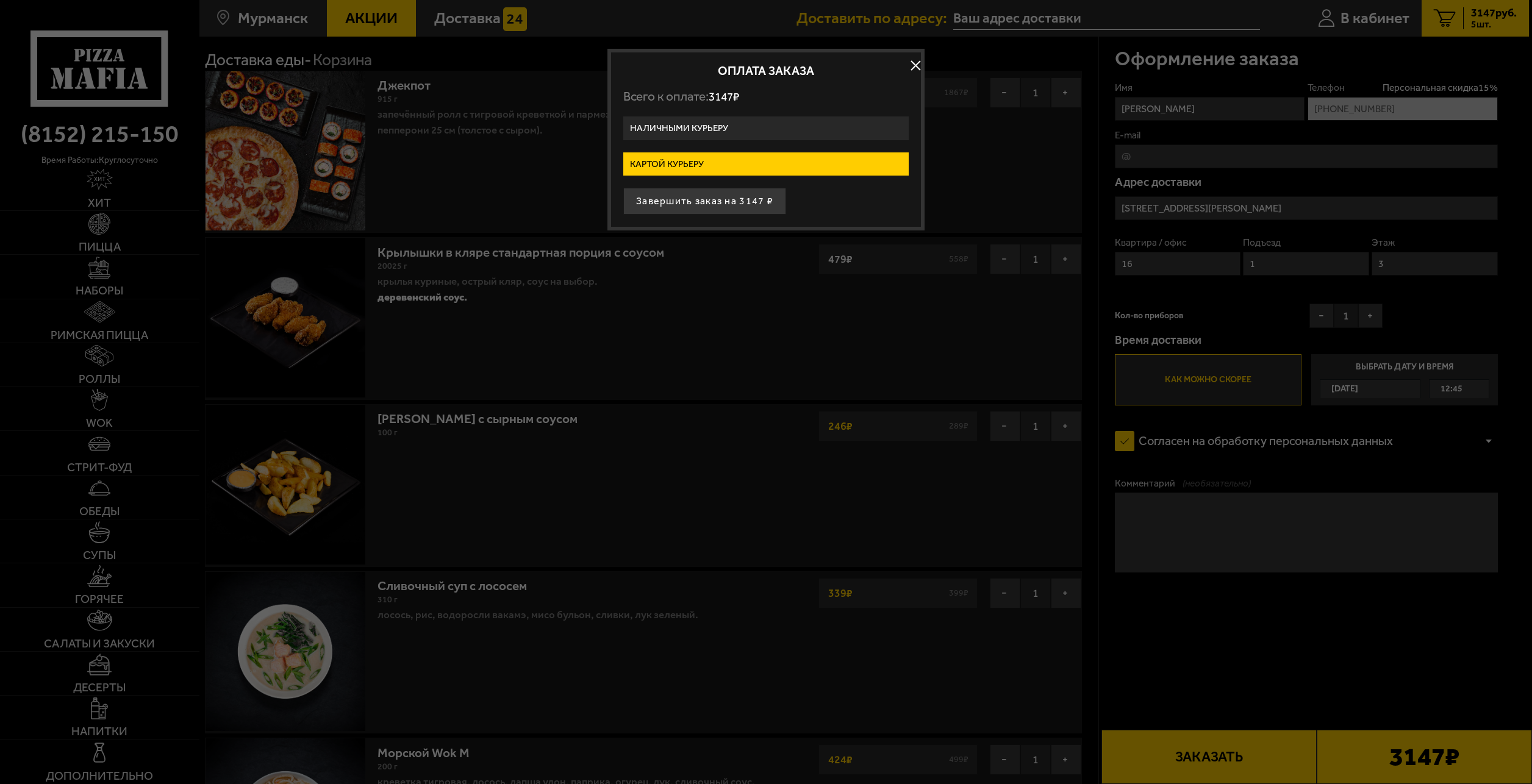
click at [771, 129] on label "Наличными курьеру" at bounding box center [766, 128] width 285 height 24
click at [0, 0] on input "Наличными курьеру" at bounding box center [0, 0] width 0 height 0
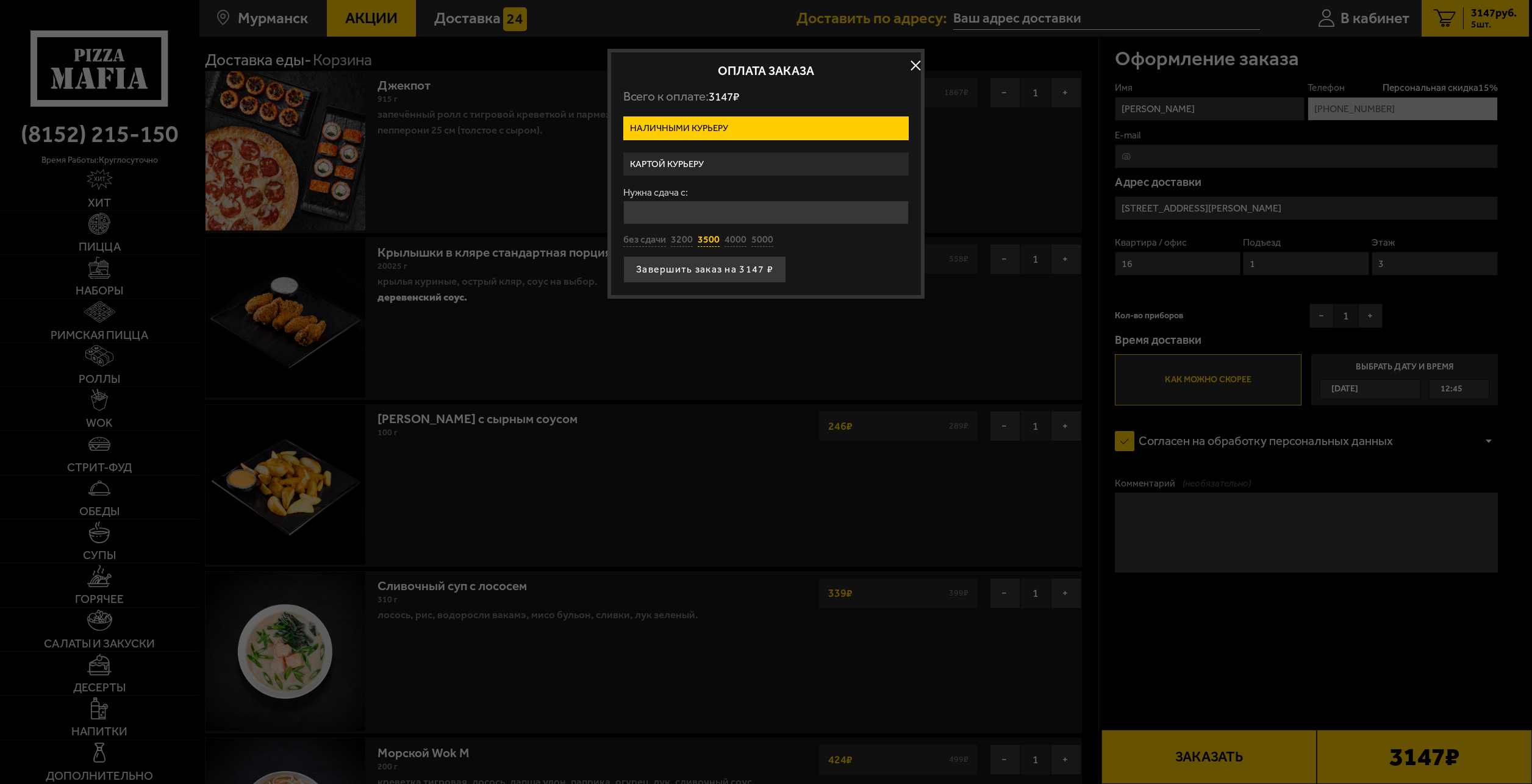
click at [707, 243] on button "3500" at bounding box center [709, 240] width 22 height 14
type input "3500"
click at [699, 281] on button "Завершить заказ на 3147 ₽" at bounding box center [705, 270] width 163 height 27
